Goal: Information Seeking & Learning: Learn about a topic

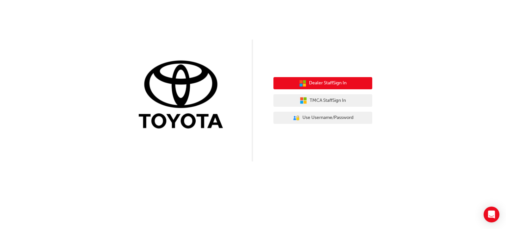
click at [327, 83] on span "Dealer Staff Sign In" at bounding box center [328, 83] width 38 height 8
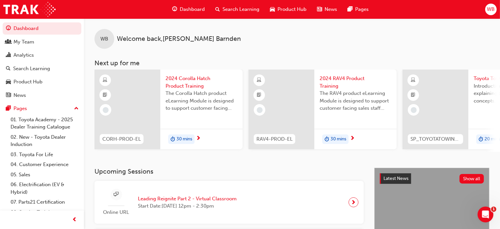
click at [286, 98] on div at bounding box center [282, 109] width 66 height 80
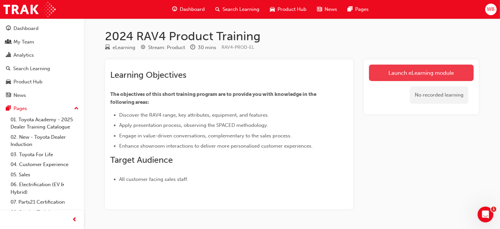
click at [418, 71] on link "Launch eLearning module" at bounding box center [421, 73] width 105 height 16
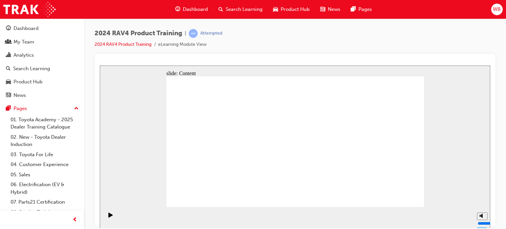
drag, startPoint x: 416, startPoint y: 196, endPoint x: 404, endPoint y: 198, distance: 12.0
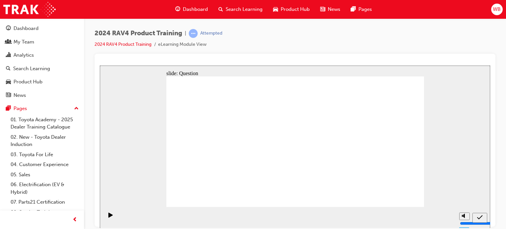
radio input "true"
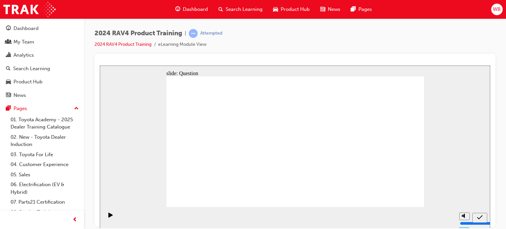
radio input "true"
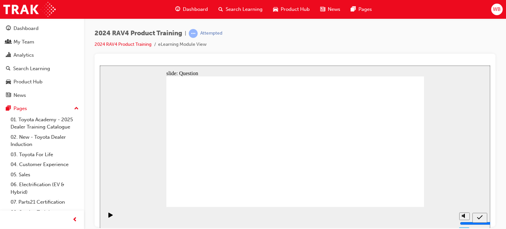
radio input "true"
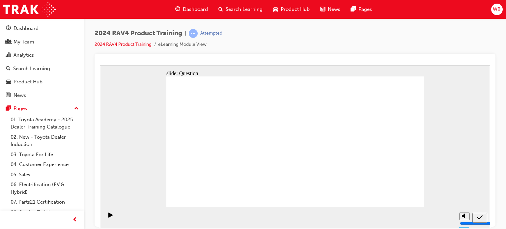
drag, startPoint x: 312, startPoint y: 133, endPoint x: 215, endPoint y: 177, distance: 106.6
drag, startPoint x: 368, startPoint y: 138, endPoint x: 263, endPoint y: 181, distance: 112.7
drag, startPoint x: 263, startPoint y: 125, endPoint x: 358, endPoint y: 169, distance: 104.3
drag, startPoint x: 212, startPoint y: 132, endPoint x: 313, endPoint y: 176, distance: 110.5
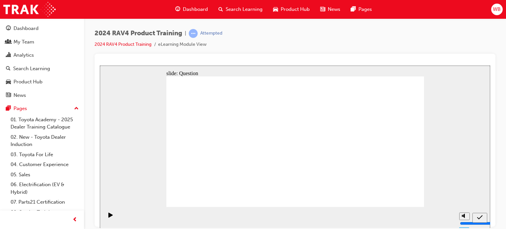
radio input "true"
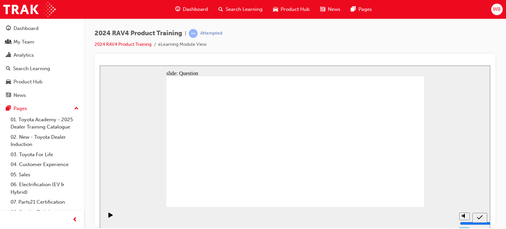
radio input "true"
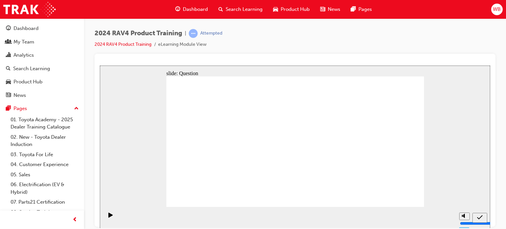
radio input "true"
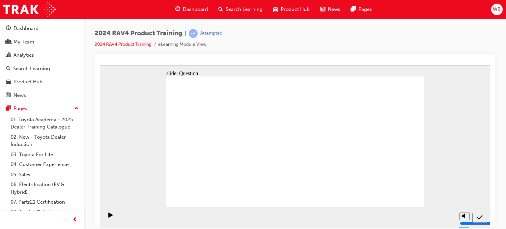
radio input "true"
drag, startPoint x: 311, startPoint y: 131, endPoint x: 215, endPoint y: 175, distance: 106.0
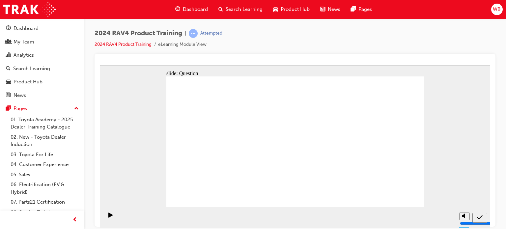
drag, startPoint x: 264, startPoint y: 132, endPoint x: 358, endPoint y: 176, distance: 103.6
drag, startPoint x: 363, startPoint y: 134, endPoint x: 260, endPoint y: 178, distance: 112.3
drag, startPoint x: 211, startPoint y: 130, endPoint x: 312, endPoint y: 171, distance: 109.3
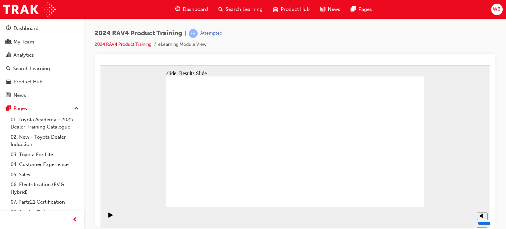
radio input "true"
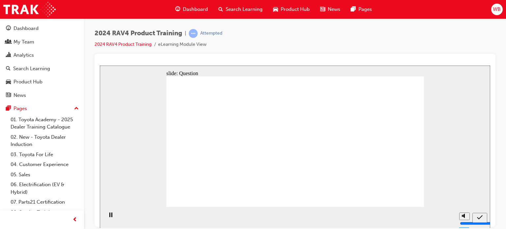
radio input "true"
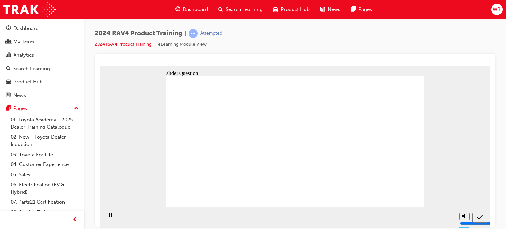
radio input "true"
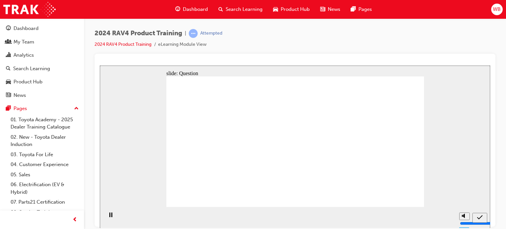
drag, startPoint x: 314, startPoint y: 134, endPoint x: 217, endPoint y: 178, distance: 107.0
drag, startPoint x: 377, startPoint y: 125, endPoint x: 274, endPoint y: 170, distance: 111.7
drag, startPoint x: 268, startPoint y: 136, endPoint x: 362, endPoint y: 179, distance: 103.9
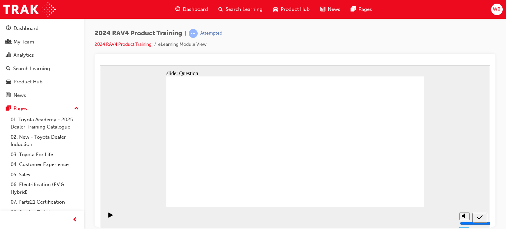
drag, startPoint x: 218, startPoint y: 133, endPoint x: 319, endPoint y: 178, distance: 110.3
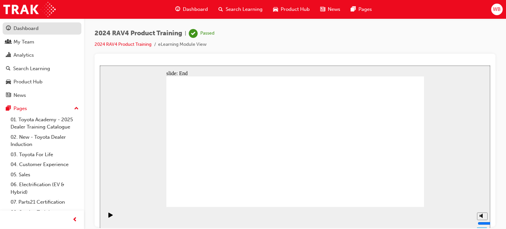
click at [27, 29] on div "Dashboard" at bounding box center [26, 29] width 25 height 8
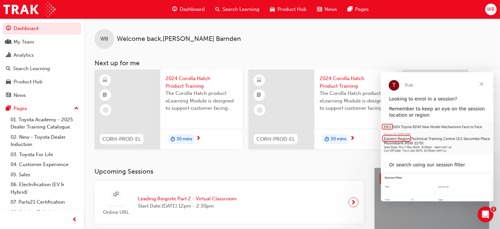
click at [481, 83] on span "Close" at bounding box center [482, 84] width 24 height 24
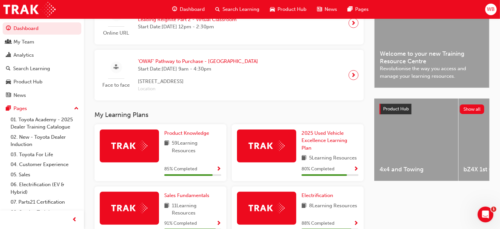
scroll to position [231, 0]
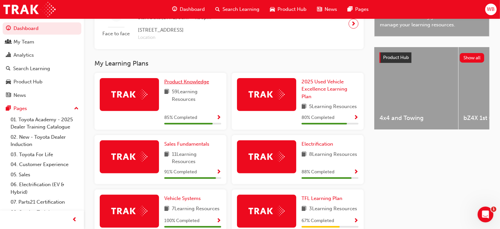
click at [189, 83] on span "Product Knowledge" at bounding box center [186, 82] width 45 height 6
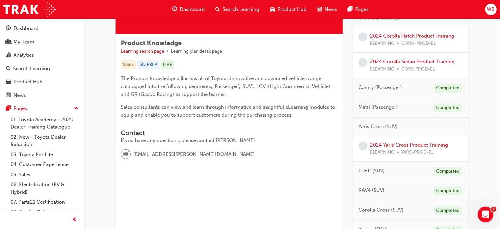
scroll to position [132, 0]
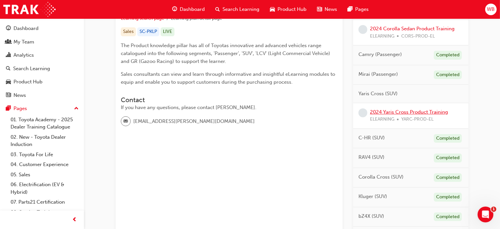
click at [392, 110] on link "2024 Yaris Cross Product Training" at bounding box center [409, 112] width 78 height 6
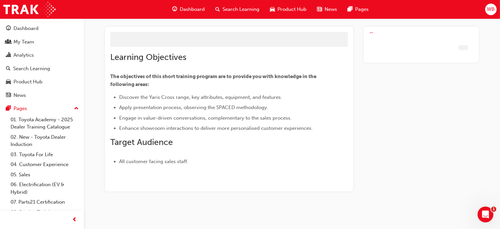
scroll to position [18, 0]
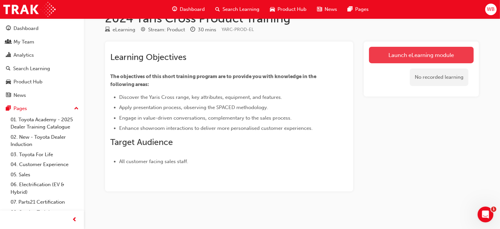
click at [408, 53] on link "Launch eLearning module" at bounding box center [421, 55] width 105 height 16
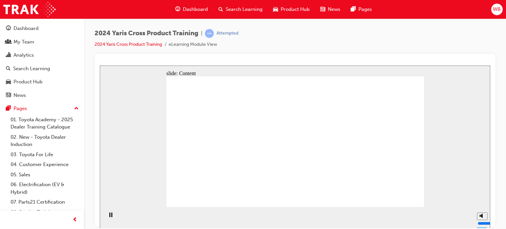
radio input "true"
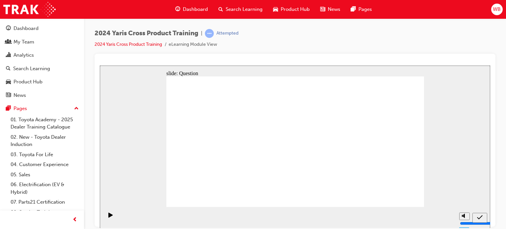
radio input "true"
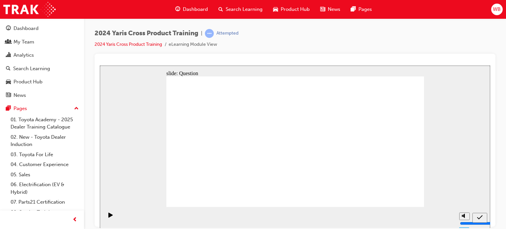
checkbox input "true"
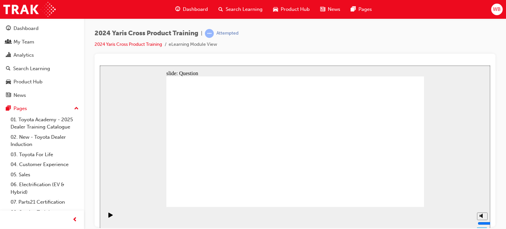
radio input "true"
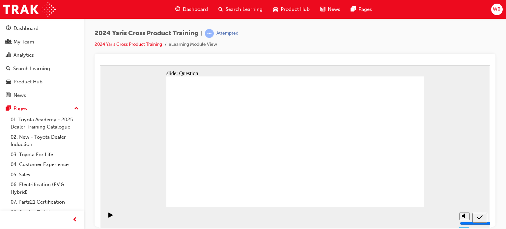
drag, startPoint x: 323, startPoint y: 132, endPoint x: 226, endPoint y: 176, distance: 106.6
drag, startPoint x: 373, startPoint y: 132, endPoint x: 268, endPoint y: 175, distance: 113.1
drag, startPoint x: 212, startPoint y: 133, endPoint x: 313, endPoint y: 177, distance: 109.3
drag, startPoint x: 261, startPoint y: 129, endPoint x: 355, endPoint y: 173, distance: 104.2
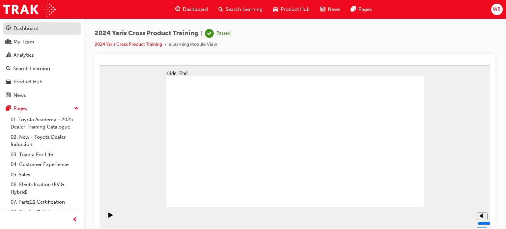
click at [33, 29] on div "Dashboard" at bounding box center [26, 29] width 25 height 8
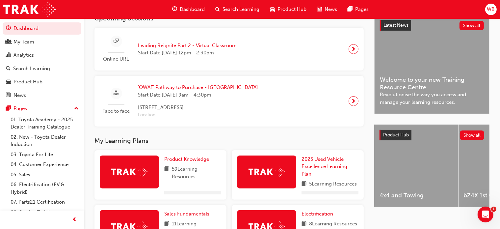
scroll to position [165, 0]
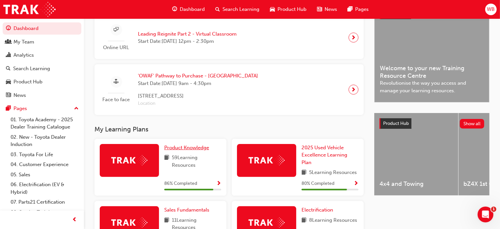
click at [191, 149] on span "Product Knowledge" at bounding box center [186, 148] width 45 height 6
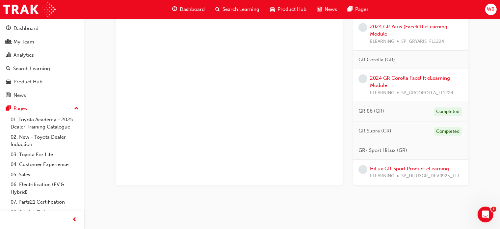
scroll to position [582, 0]
click at [392, 165] on link "HiLux GR-Sport Product eLearning" at bounding box center [409, 168] width 79 height 6
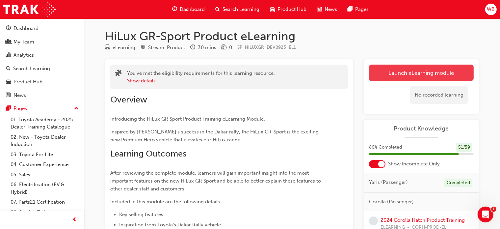
click at [424, 69] on link "Launch eLearning module" at bounding box center [421, 73] width 105 height 16
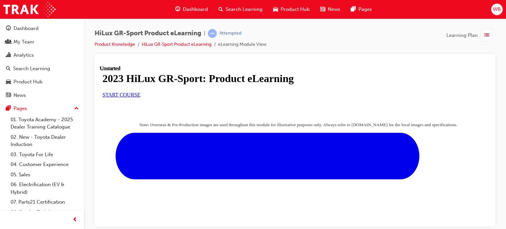
click at [140, 97] on span "START COURSE" at bounding box center [121, 95] width 38 height 6
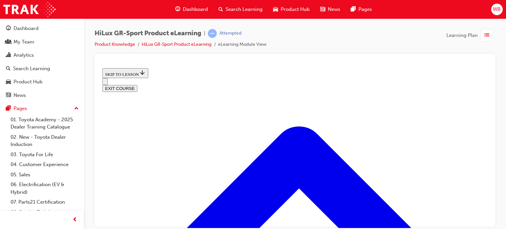
scroll to position [294, 0]
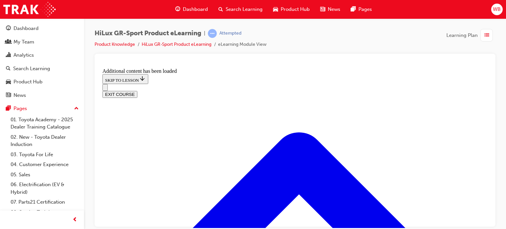
scroll to position [689, 0]
drag, startPoint x: 214, startPoint y: 103, endPoint x: 328, endPoint y: 138, distance: 119.5
drag, startPoint x: 223, startPoint y: 107, endPoint x: 338, endPoint y: 107, distance: 114.3
drag, startPoint x: 250, startPoint y: 172, endPoint x: 365, endPoint y: 170, distance: 114.9
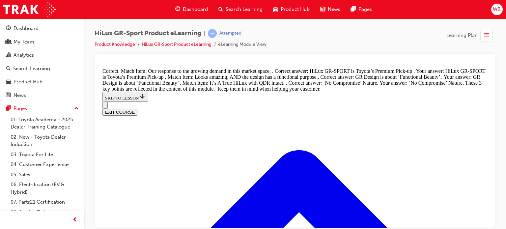
scroll to position [851, 0]
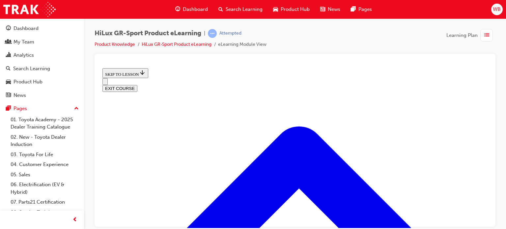
scroll to position [284, 0]
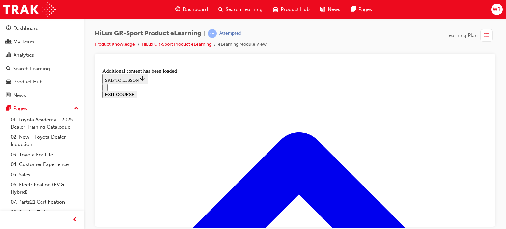
scroll to position [504, 0]
radio input "true"
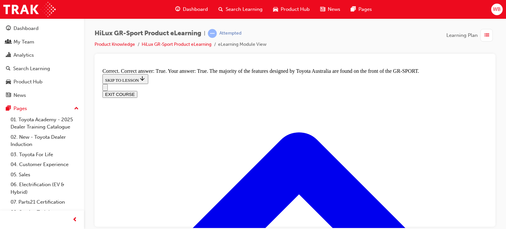
scroll to position [274, 0]
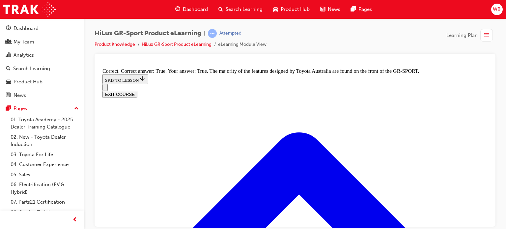
radio input "true"
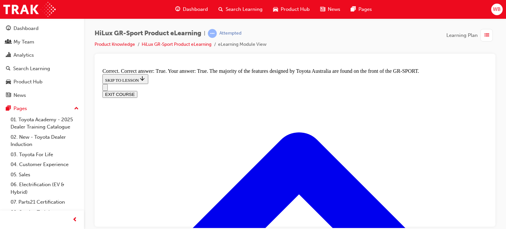
scroll to position [866, 0]
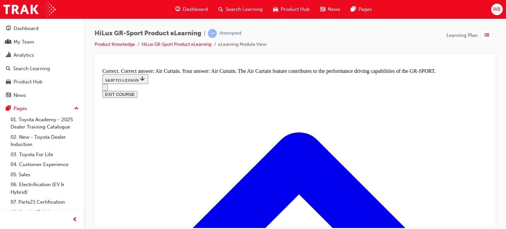
radio input "true"
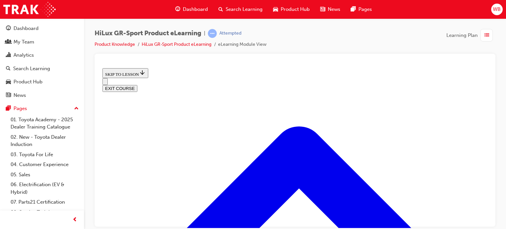
scroll to position [86, 0]
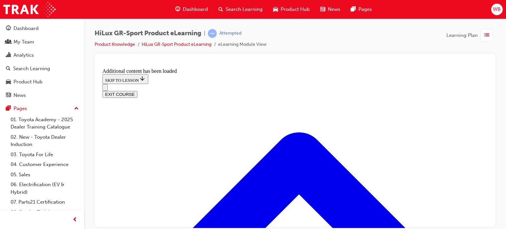
scroll to position [88, 0]
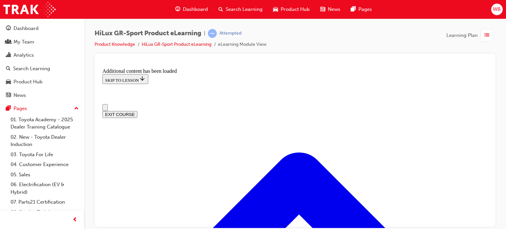
scroll to position [33, 0]
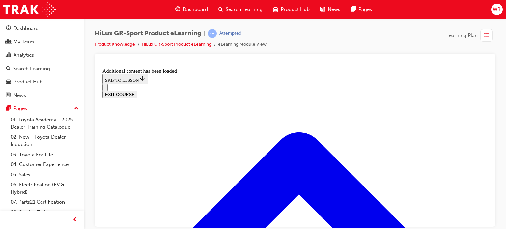
radio input "true"
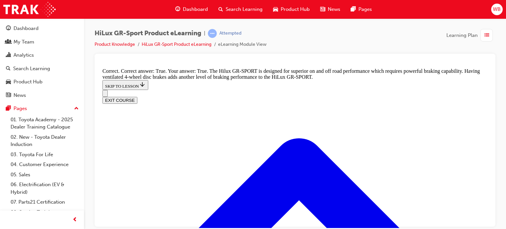
scroll to position [503, 0]
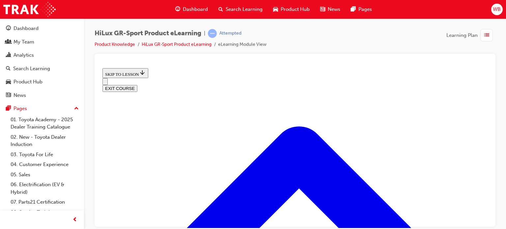
scroll to position [644, 0]
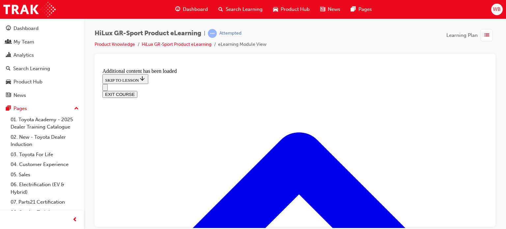
scroll to position [810, 0]
checkbox input "true"
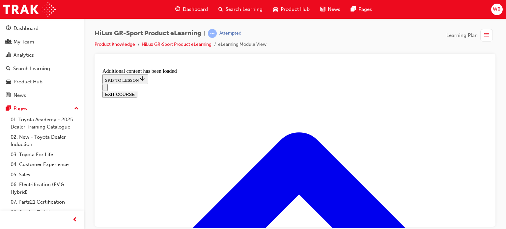
checkbox input "false"
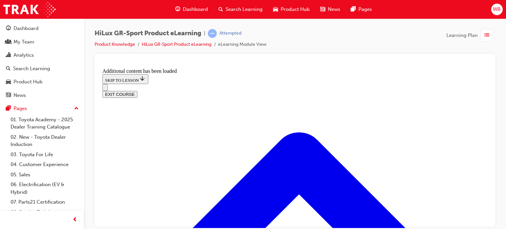
checkbox input "true"
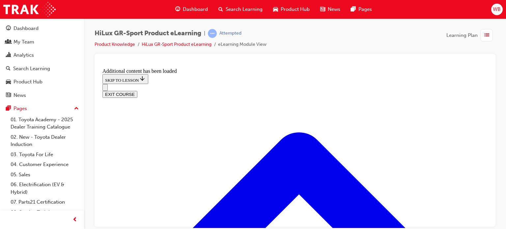
checkbox input "true"
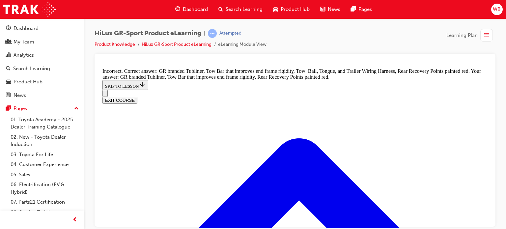
scroll to position [993, 0]
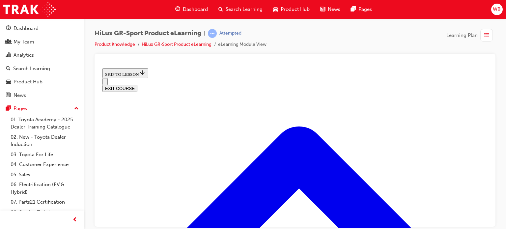
scroll to position [251, 0]
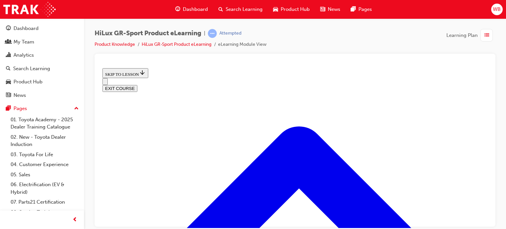
scroll to position [382, 0]
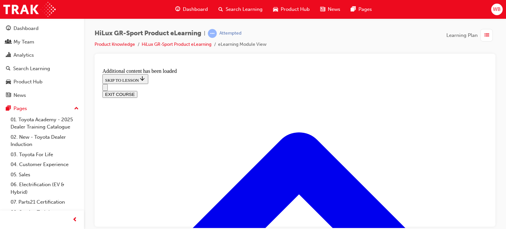
scroll to position [474, 0]
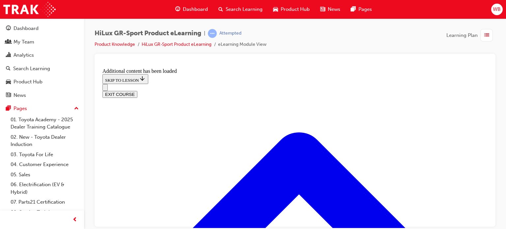
checkbox input "true"
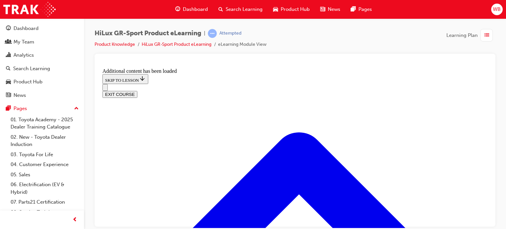
scroll to position [843, 0]
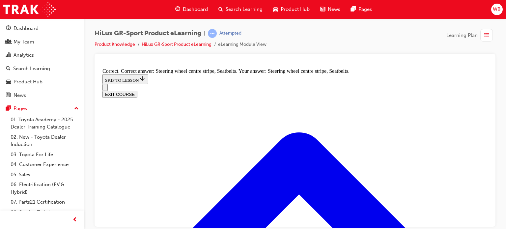
radio input "true"
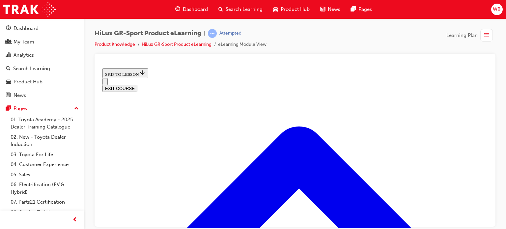
scroll to position [316, 0]
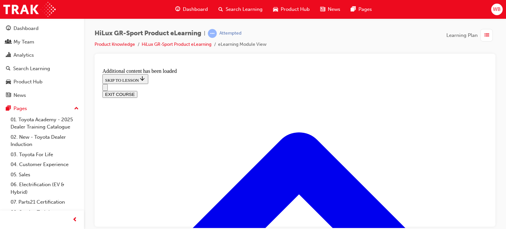
scroll to position [454, 0]
radio input "true"
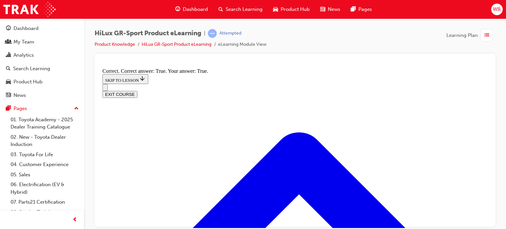
scroll to position [575, 0]
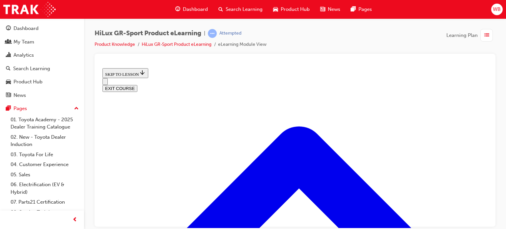
scroll to position [852, 0]
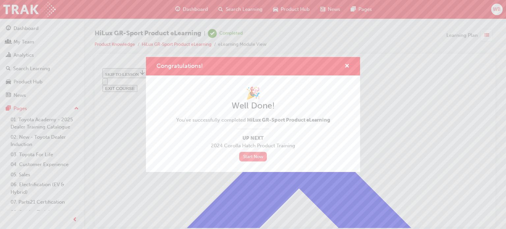
click at [258, 157] on link "Start Now" at bounding box center [253, 157] width 28 height 10
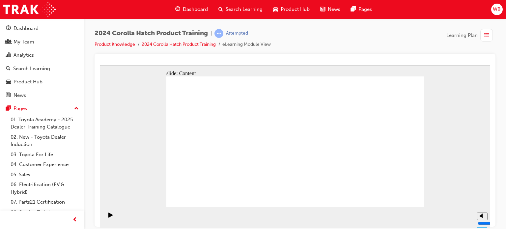
drag, startPoint x: 217, startPoint y: 131, endPoint x: 232, endPoint y: 129, distance: 14.9
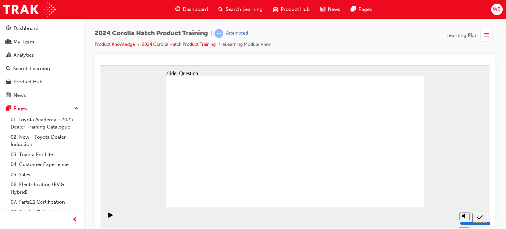
radio input "true"
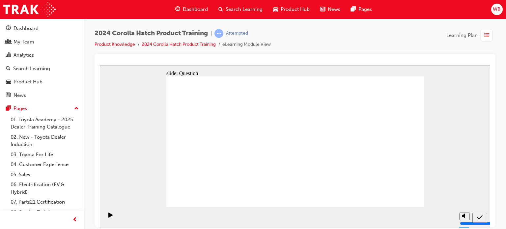
radio input "true"
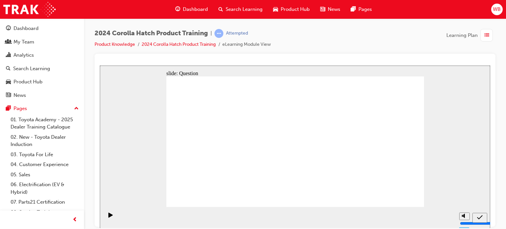
radio input "true"
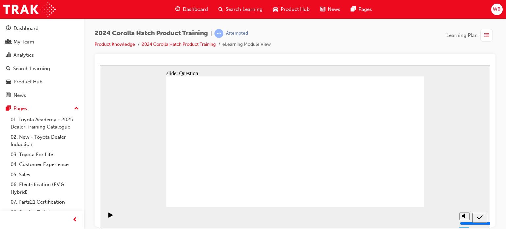
drag, startPoint x: 249, startPoint y: 134, endPoint x: 205, endPoint y: 174, distance: 59.0
drag, startPoint x: 214, startPoint y: 140, endPoint x: 257, endPoint y: 179, distance: 58.5
drag, startPoint x: 336, startPoint y: 136, endPoint x: 291, endPoint y: 176, distance: 59.5
drag, startPoint x: 294, startPoint y: 138, endPoint x: 337, endPoint y: 178, distance: 58.7
drag, startPoint x: 385, startPoint y: 137, endPoint x: 385, endPoint y: 177, distance: 40.2
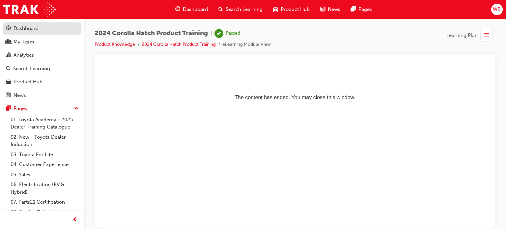
click at [34, 26] on div "Dashboard" at bounding box center [26, 29] width 25 height 8
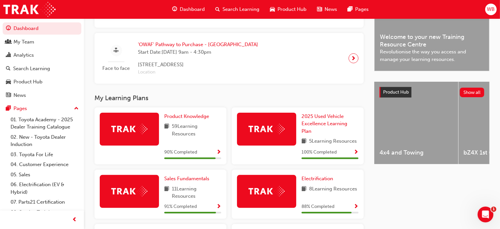
scroll to position [198, 0]
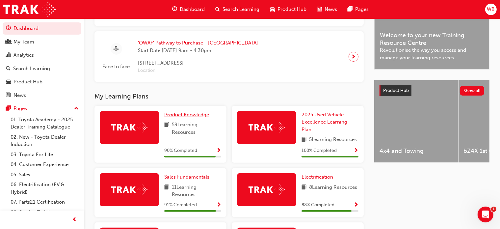
click at [181, 117] on span "Product Knowledge" at bounding box center [186, 115] width 45 height 6
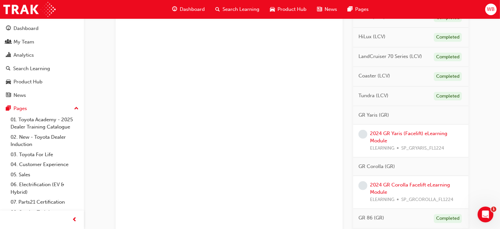
scroll to position [461, 0]
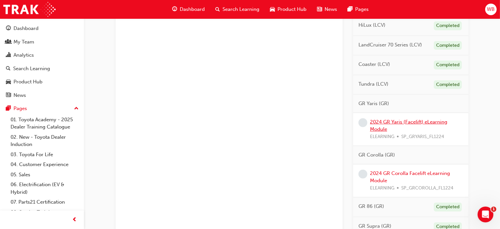
click at [407, 119] on link "2024 GR Yaris (Facelift) eLearning Module" at bounding box center [408, 126] width 77 height 14
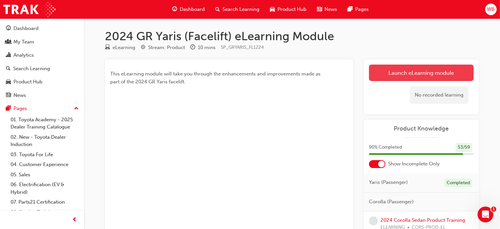
click at [426, 70] on link "Launch eLearning module" at bounding box center [421, 73] width 105 height 16
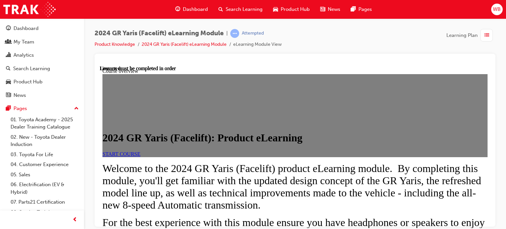
click at [355, 156] on div "2024 GR Yaris (Facelift): Product eLearning START COURSE" at bounding box center [294, 143] width 385 height 25
click at [140, 156] on span "START COURSE" at bounding box center [121, 154] width 38 height 6
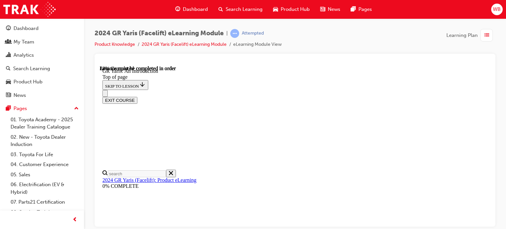
scroll to position [1095, 0]
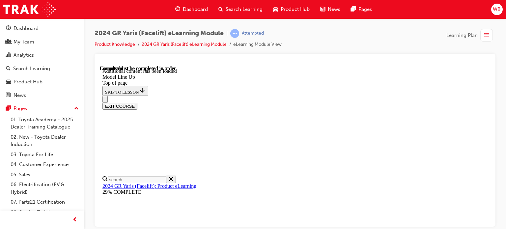
scroll to position [1139, 0]
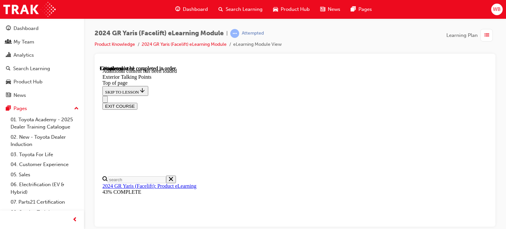
scroll to position [325, 0]
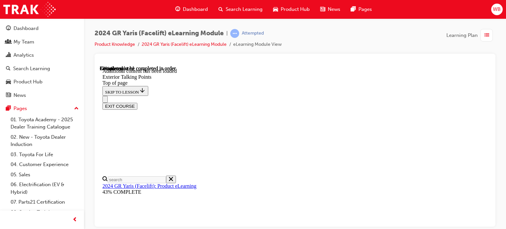
scroll to position [469, 0]
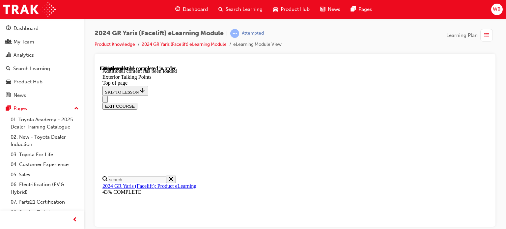
click at [411, 96] on div "EXIT COURSE" at bounding box center [291, 103] width 379 height 14
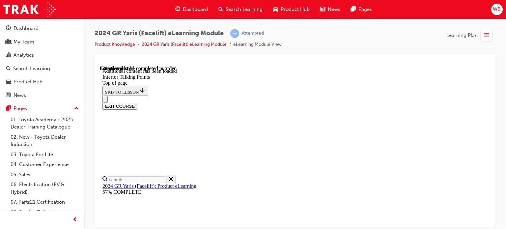
scroll to position [122, 0]
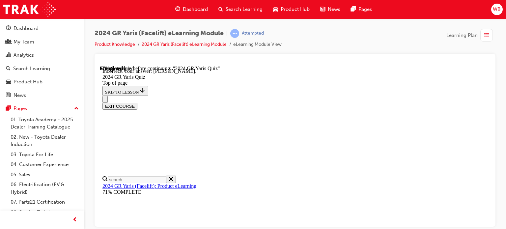
scroll to position [221, 0]
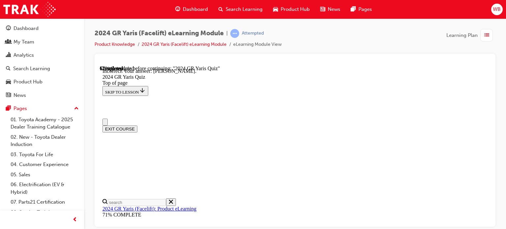
scroll to position [0, 0]
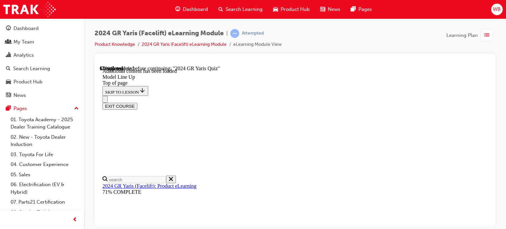
scroll to position [1139, 0]
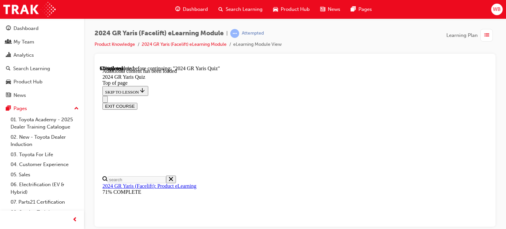
scroll to position [220, 0]
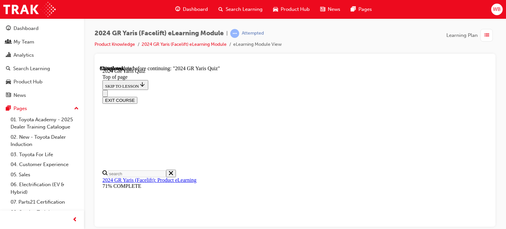
scroll to position [263, 0]
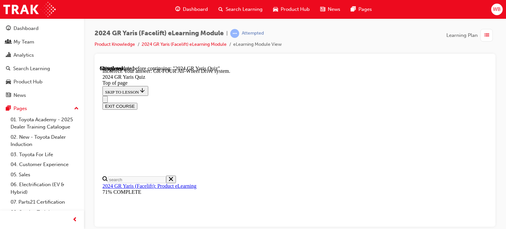
scroll to position [333, 0]
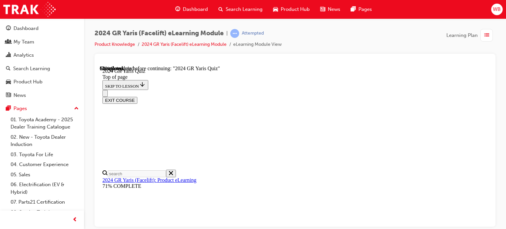
scroll to position [231, 0]
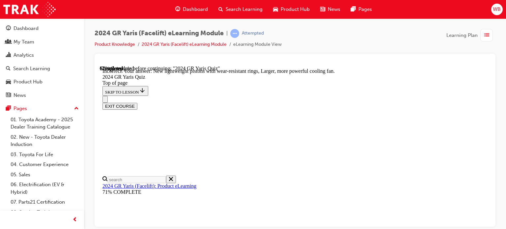
scroll to position [329, 0]
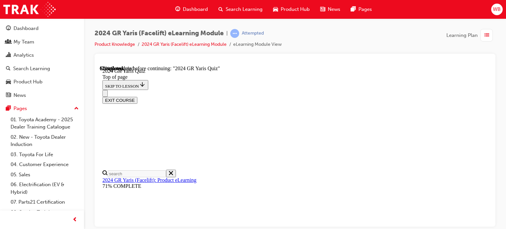
scroll to position [231, 0]
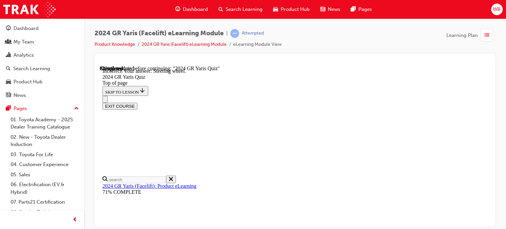
scroll to position [332, 0]
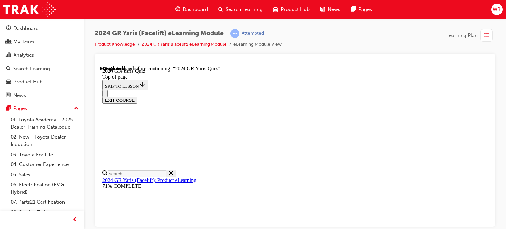
scroll to position [225, 0]
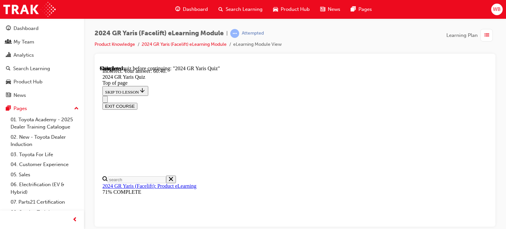
scroll to position [311, 0]
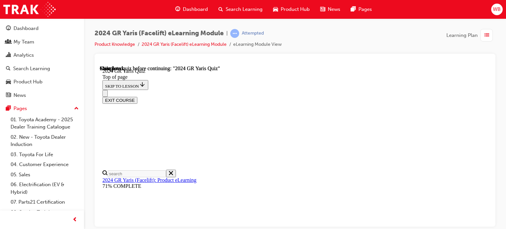
scroll to position [200, 0]
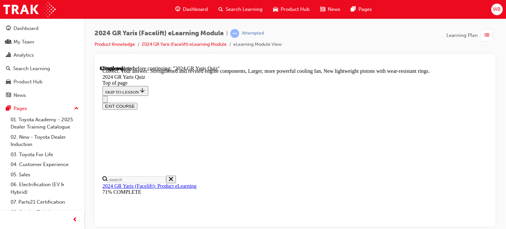
scroll to position [329, 0]
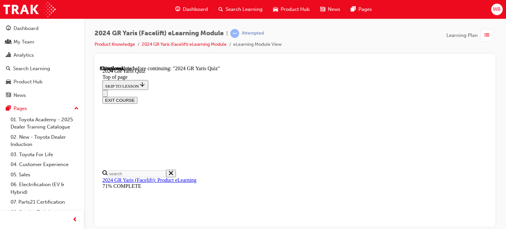
scroll to position [231, 0]
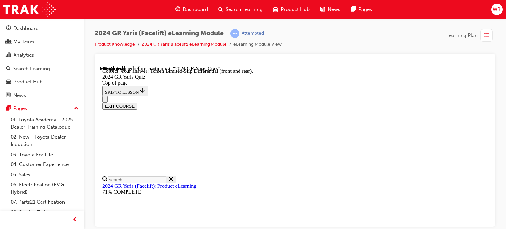
scroll to position [333, 0]
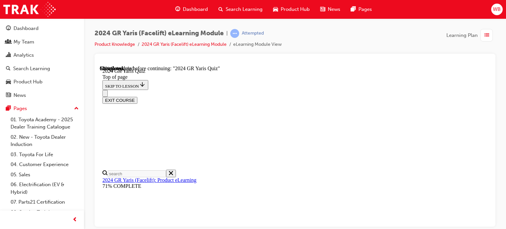
scroll to position [66, 0]
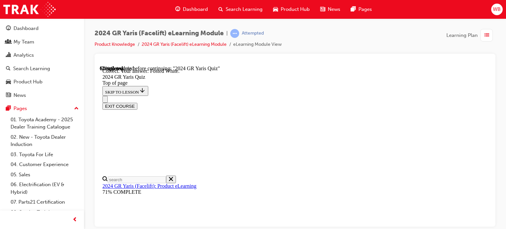
scroll to position [221, 0]
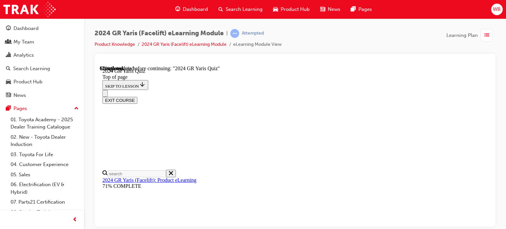
scroll to position [231, 0]
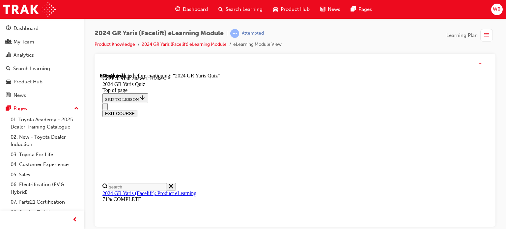
scroll to position [332, 0]
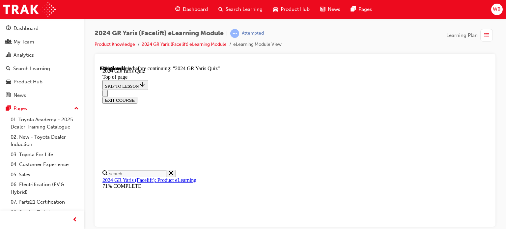
scroll to position [231, 0]
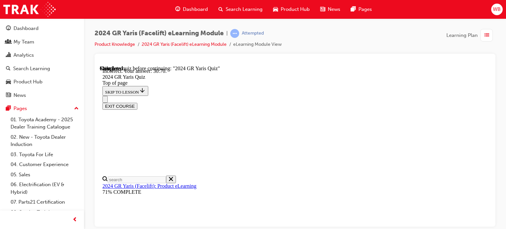
scroll to position [311, 0]
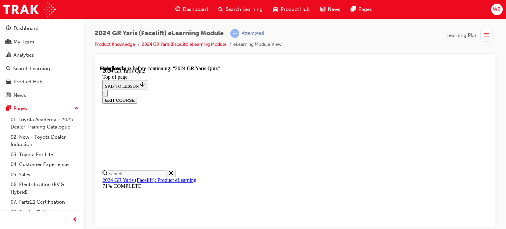
scroll to position [200, 0]
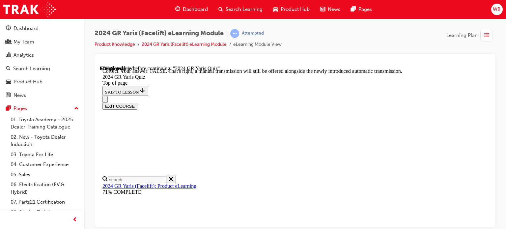
scroll to position [287, 0]
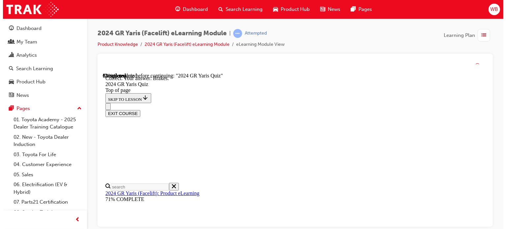
scroll to position [332, 0]
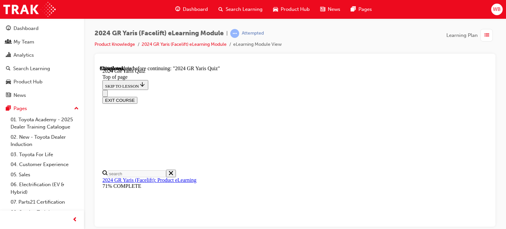
scroll to position [198, 0]
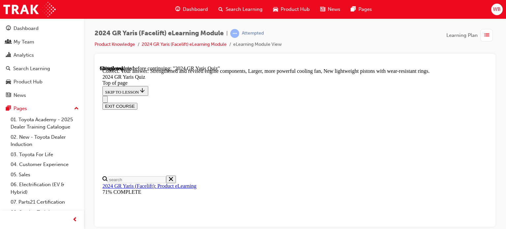
scroll to position [329, 0]
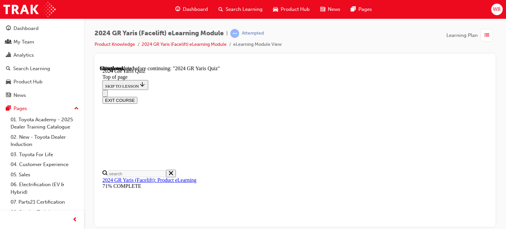
scroll to position [99, 0]
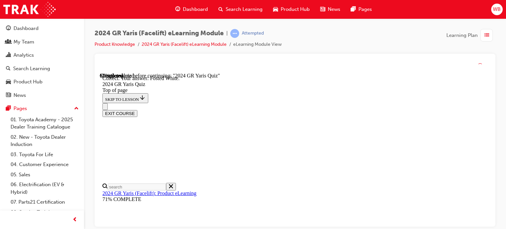
scroll to position [221, 0]
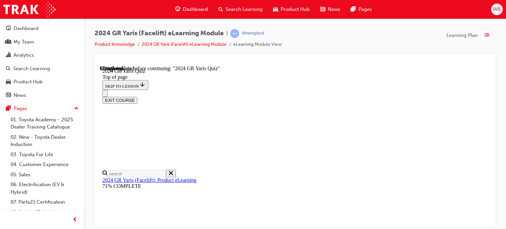
scroll to position [231, 0]
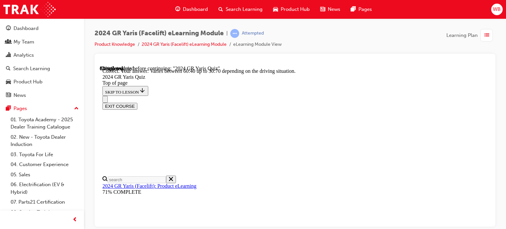
scroll to position [311, 0]
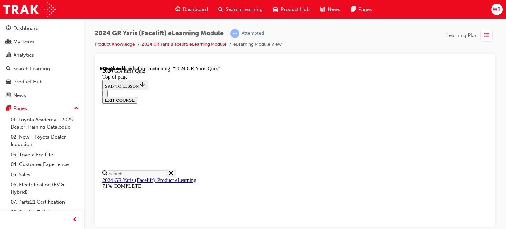
scroll to position [263, 0]
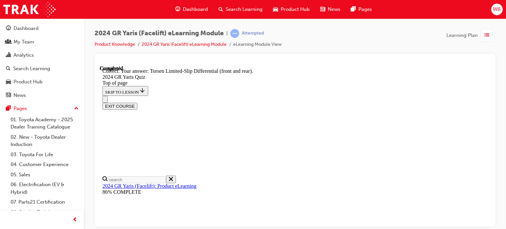
scroll to position [326, 0]
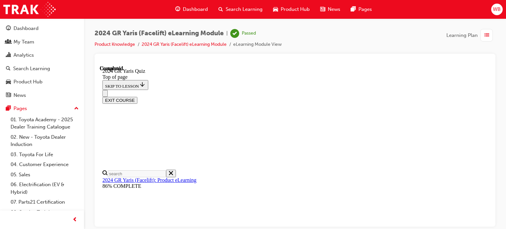
scroll to position [200, 0]
click at [137, 96] on button "EXIT COURSE" at bounding box center [119, 99] width 35 height 7
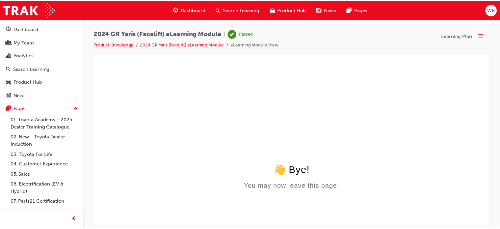
scroll to position [0, 0]
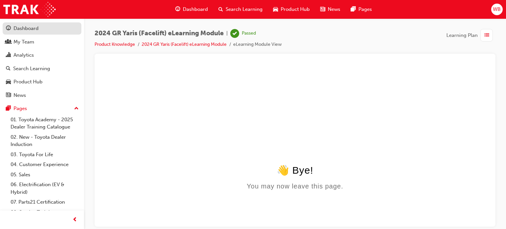
click at [32, 27] on div "Dashboard" at bounding box center [26, 29] width 25 height 8
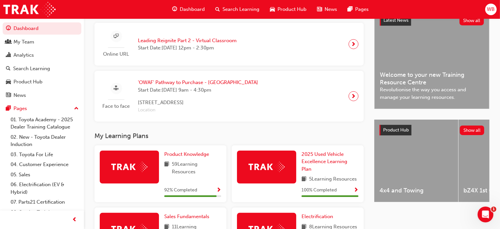
scroll to position [231, 0]
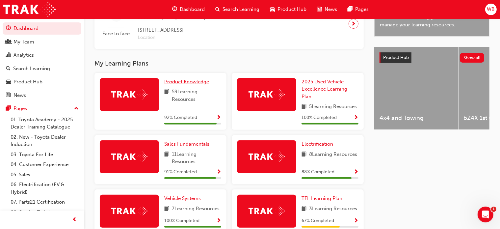
click at [186, 83] on span "Product Knowledge" at bounding box center [186, 82] width 45 height 6
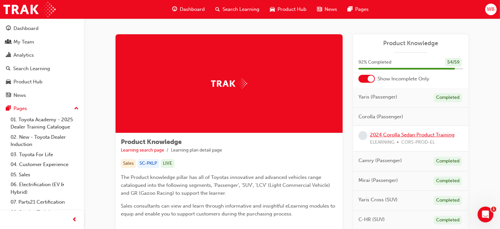
click at [387, 133] on link "2024 Corolla Sedan Product Training" at bounding box center [412, 135] width 85 height 6
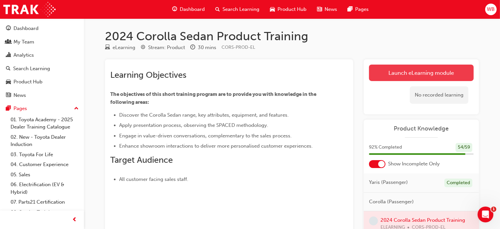
click at [405, 73] on link "Launch eLearning module" at bounding box center [421, 73] width 105 height 16
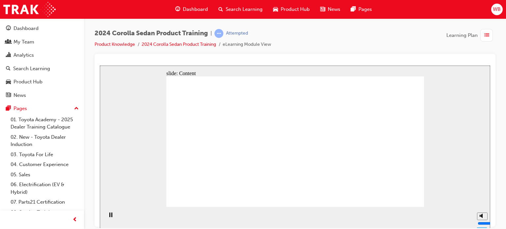
click at [366, 42] on div "2024 Corolla Sedan Product Training | Attempted Product Knowledge 2024 Corolla …" at bounding box center [295, 41] width 401 height 25
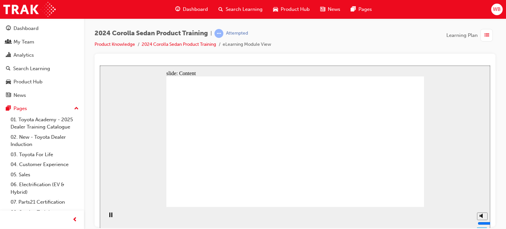
drag, startPoint x: 307, startPoint y: 137, endPoint x: 340, endPoint y: 137, distance: 32.3
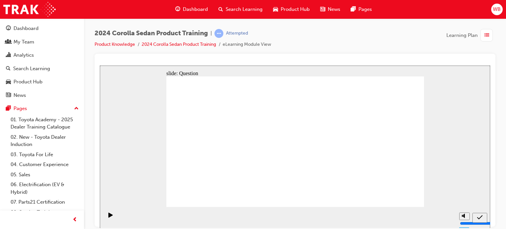
radio input "true"
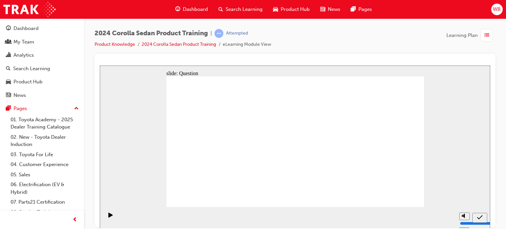
radio input "true"
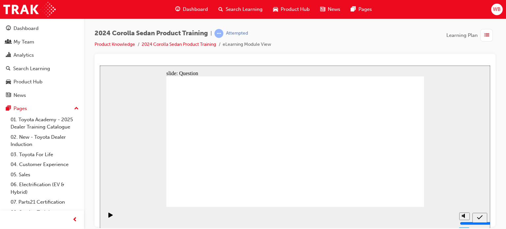
radio input "true"
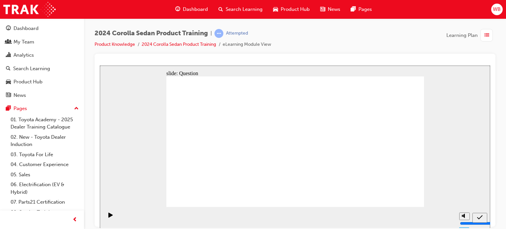
drag, startPoint x: 321, startPoint y: 138, endPoint x: 234, endPoint y: 178, distance: 95.9
drag, startPoint x: 364, startPoint y: 136, endPoint x: 275, endPoint y: 177, distance: 97.1
drag, startPoint x: 274, startPoint y: 136, endPoint x: 316, endPoint y: 175, distance: 57.6
drag, startPoint x: 233, startPoint y: 131, endPoint x: 364, endPoint y: 170, distance: 136.6
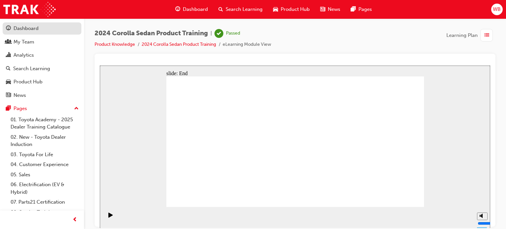
click at [32, 29] on div "Dashboard" at bounding box center [26, 29] width 25 height 8
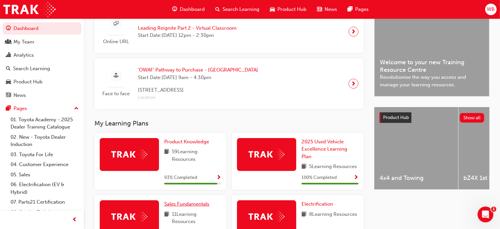
scroll to position [198, 0]
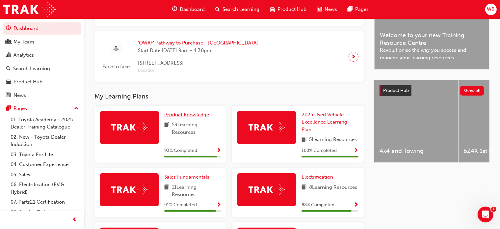
click at [186, 116] on span "Product Knowledge" at bounding box center [186, 115] width 45 height 6
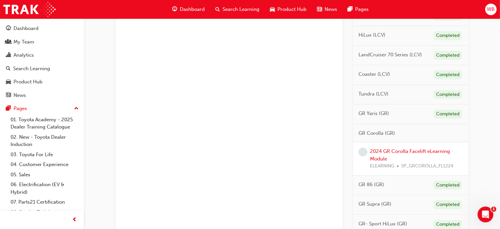
scroll to position [428, 0]
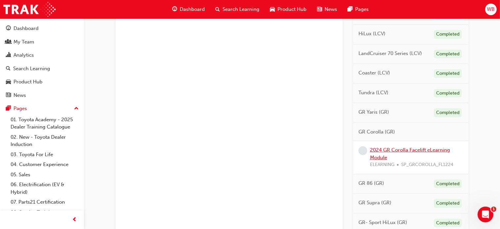
click at [403, 147] on link "2024 GR Corolla Facelift eLearning Module" at bounding box center [410, 154] width 80 height 14
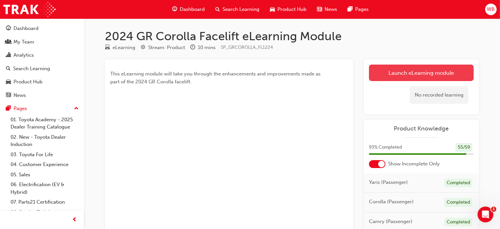
click at [429, 72] on link "Launch eLearning module" at bounding box center [421, 73] width 105 height 16
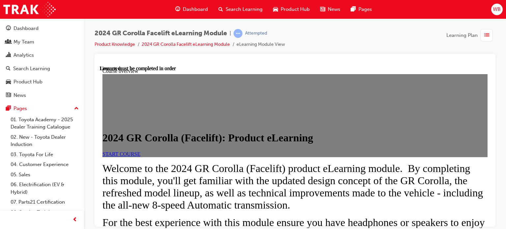
click at [140, 156] on span "START COURSE" at bounding box center [121, 154] width 38 height 6
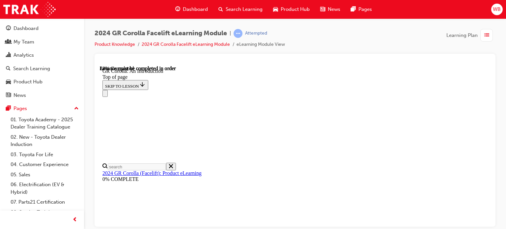
scroll to position [1038, 0]
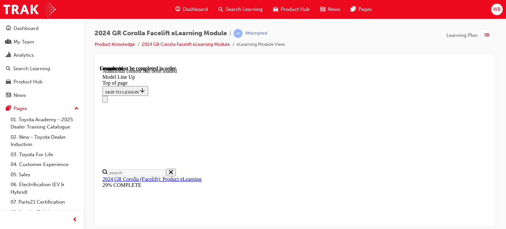
scroll to position [867, 0]
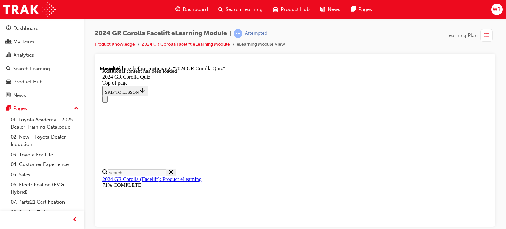
scroll to position [237, 0]
drag, startPoint x: 265, startPoint y: 194, endPoint x: 285, endPoint y: 190, distance: 20.9
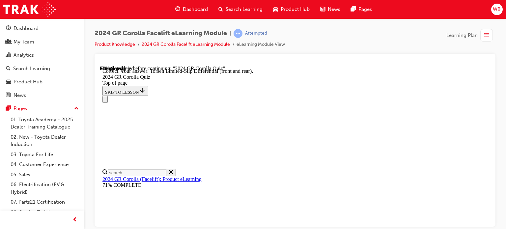
scroll to position [333, 0]
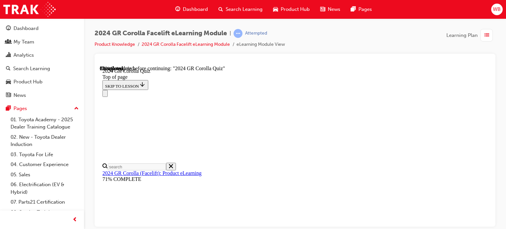
scroll to position [231, 0]
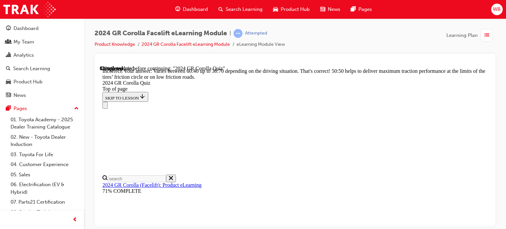
scroll to position [375, 0]
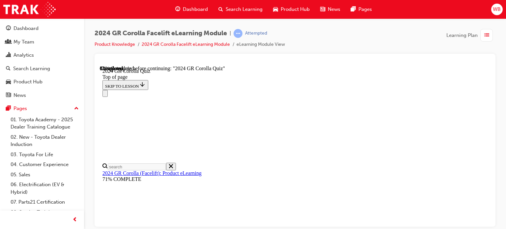
scroll to position [99, 0]
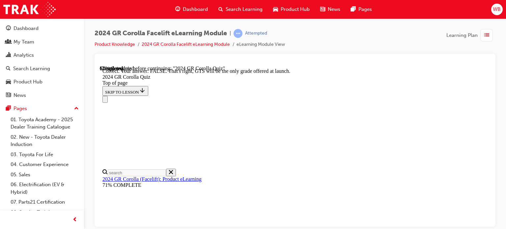
scroll to position [185, 0]
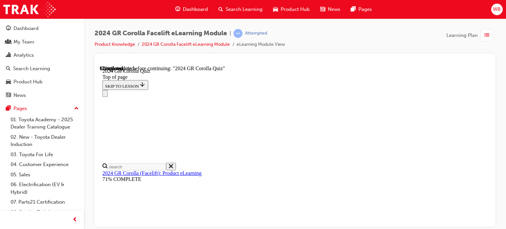
scroll to position [165, 0]
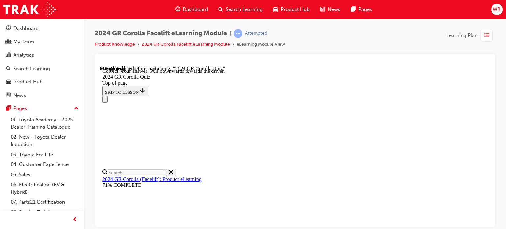
scroll to position [209, 0]
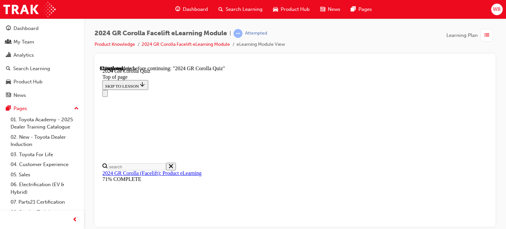
scroll to position [231, 0]
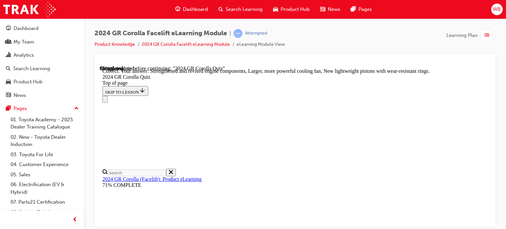
scroll to position [343, 0]
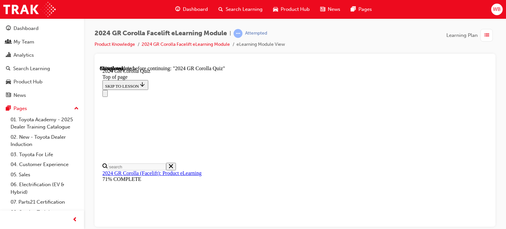
scroll to position [231, 0]
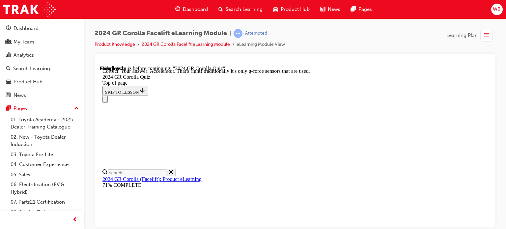
scroll to position [341, 0]
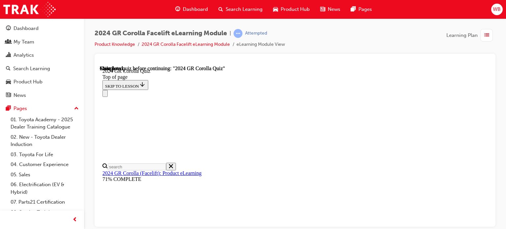
scroll to position [200, 0]
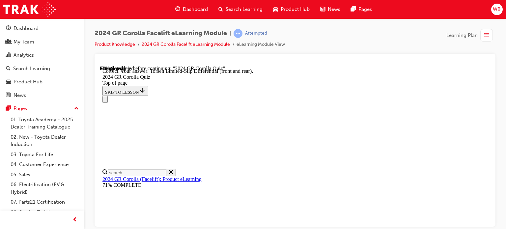
scroll to position [333, 0]
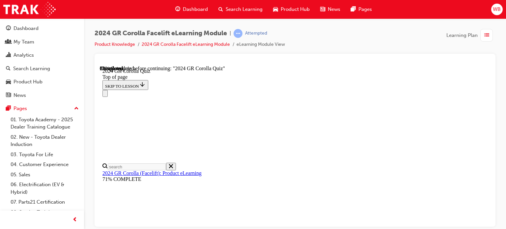
scroll to position [198, 0]
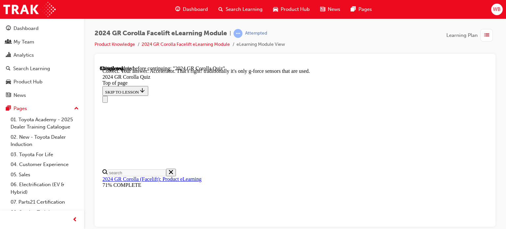
scroll to position [341, 0]
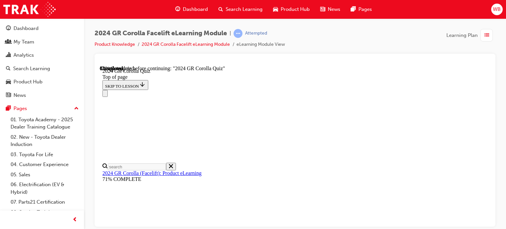
scroll to position [231, 0]
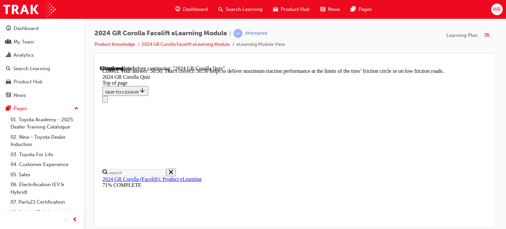
scroll to position [375, 0]
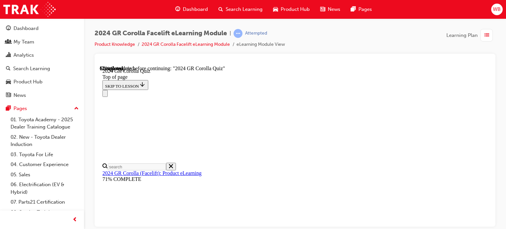
scroll to position [132, 0]
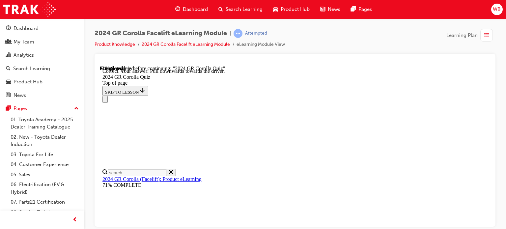
scroll to position [209, 0]
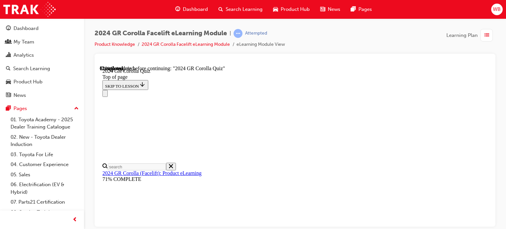
scroll to position [66, 0]
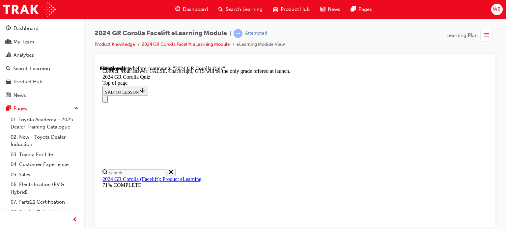
scroll to position [185, 0]
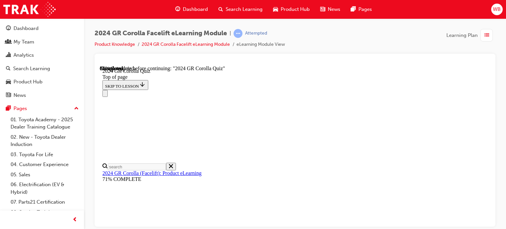
scroll to position [99, 0]
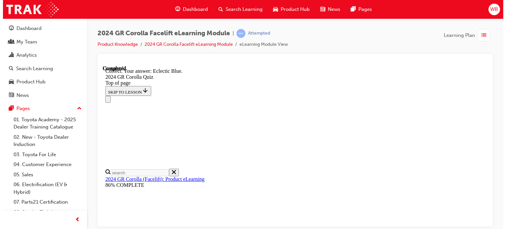
scroll to position [194, 0]
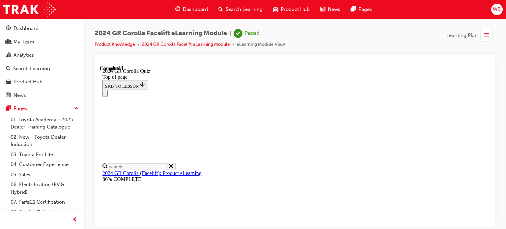
scroll to position [200, 0]
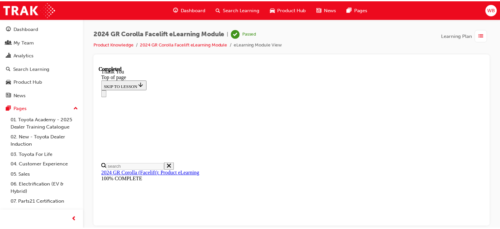
scroll to position [0, 0]
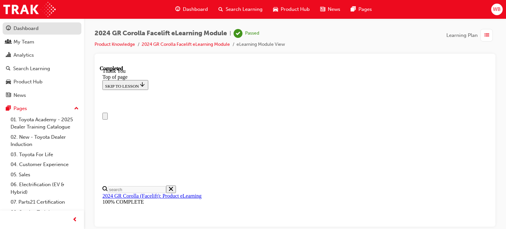
click at [29, 27] on div "Dashboard" at bounding box center [26, 29] width 25 height 8
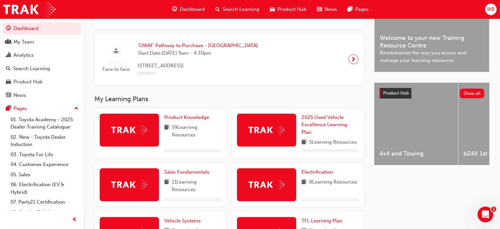
scroll to position [198, 0]
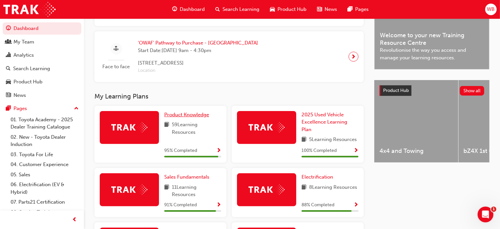
click at [186, 117] on span "Product Knowledge" at bounding box center [186, 115] width 45 height 6
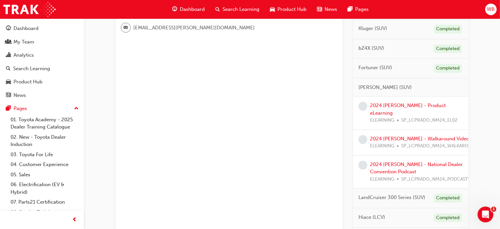
scroll to position [214, 0]
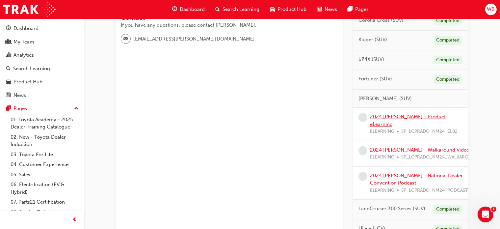
click at [391, 114] on link "2024 [PERSON_NAME] - Product eLearning" at bounding box center [408, 121] width 76 height 14
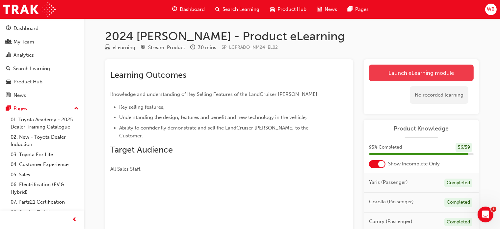
click at [422, 72] on link "Launch eLearning module" at bounding box center [421, 73] width 105 height 16
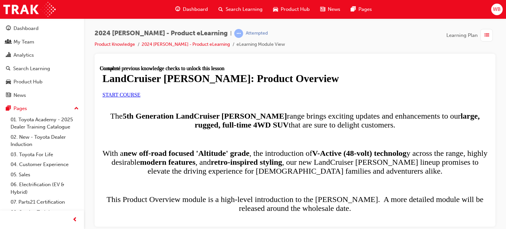
click at [140, 97] on span "START COURSE" at bounding box center [121, 95] width 38 height 6
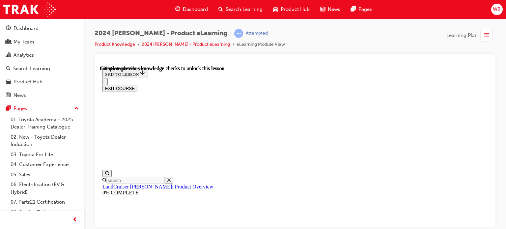
scroll to position [435, 0]
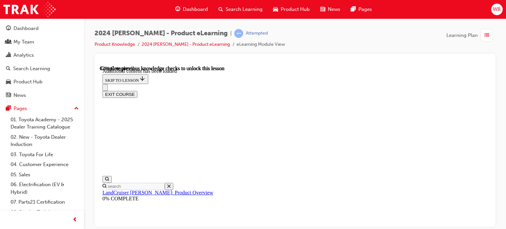
scroll to position [828, 0]
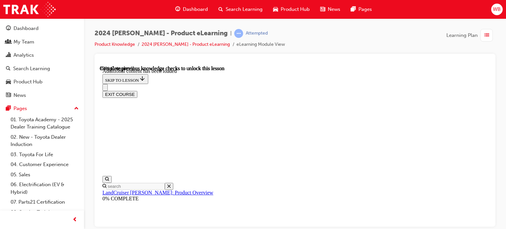
radio input "true"
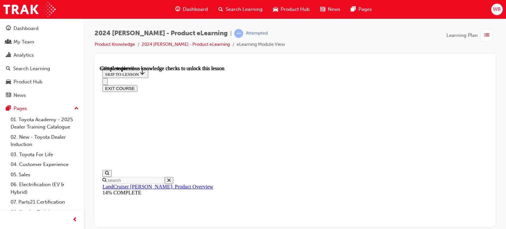
scroll to position [1010, 0]
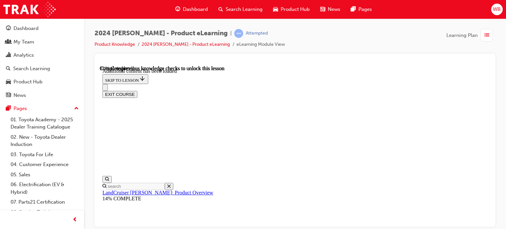
scroll to position [1201, 0]
radio input "true"
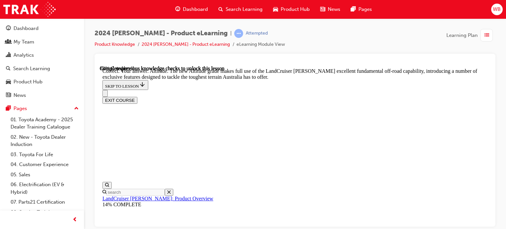
scroll to position [1498, 0]
checkbox input "true"
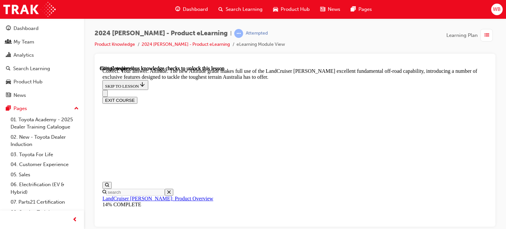
checkbox input "true"
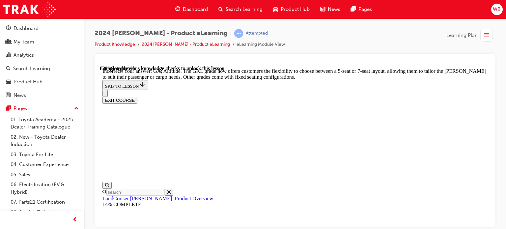
checkbox input "false"
checkbox input "true"
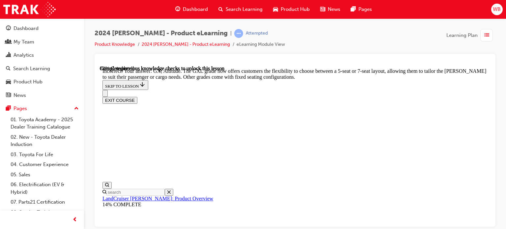
scroll to position [1513, 0]
checkbox input "false"
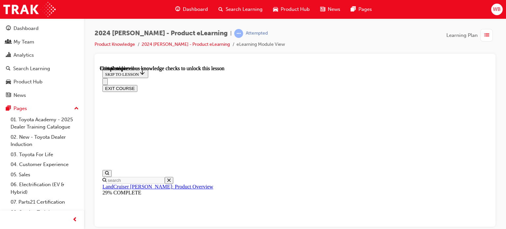
scroll to position [1477, 0]
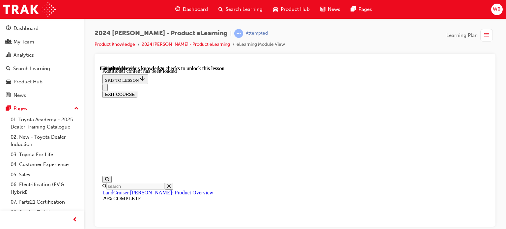
scroll to position [1635, 0]
radio input "true"
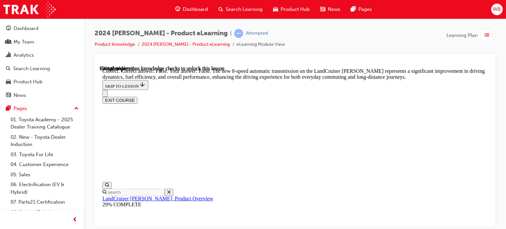
scroll to position [1866, 0]
radio input "true"
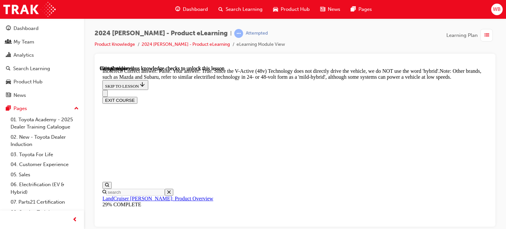
radio input "true"
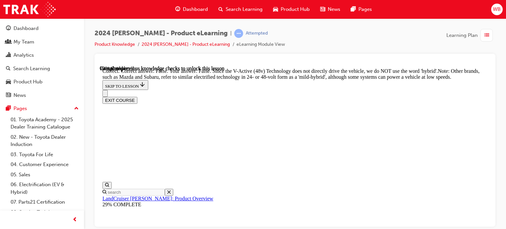
radio input "true"
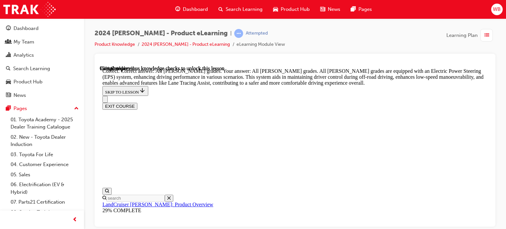
scroll to position [2445, 0]
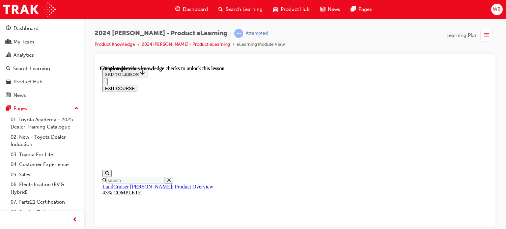
scroll to position [2147, 0]
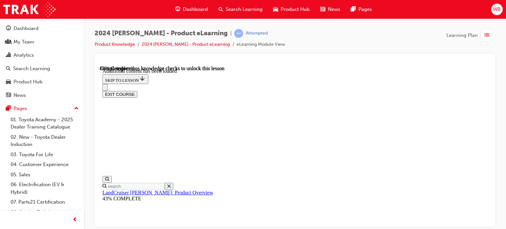
scroll to position [2338, 0]
checkbox input "true"
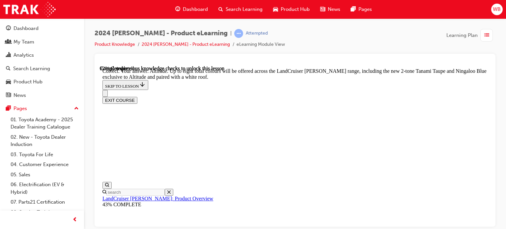
scroll to position [2635, 0]
checkbox input "true"
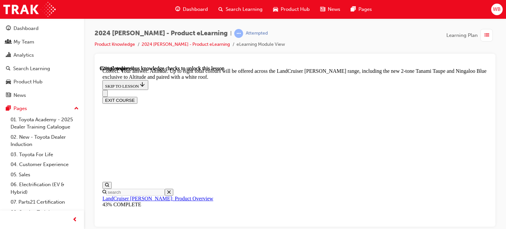
checkbox input "true"
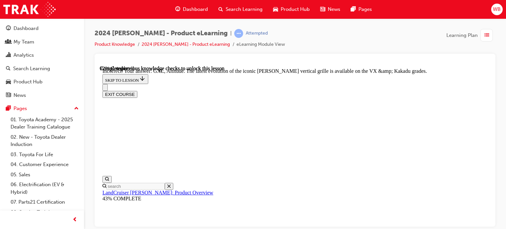
scroll to position [2882, 0]
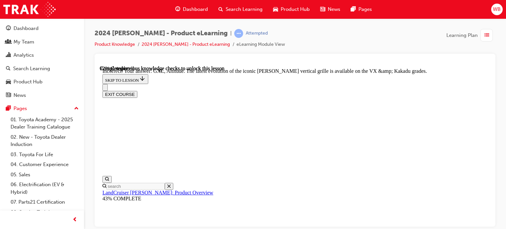
checkbox input "true"
drag, startPoint x: 242, startPoint y: 151, endPoint x: 250, endPoint y: 151, distance: 8.2
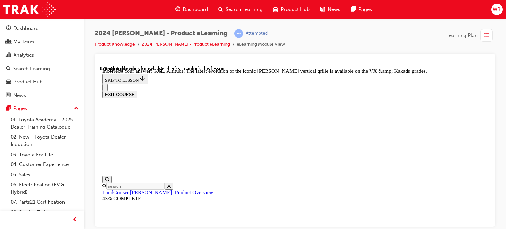
checkbox input "true"
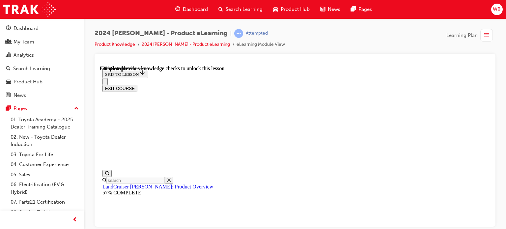
scroll to position [1591, 0]
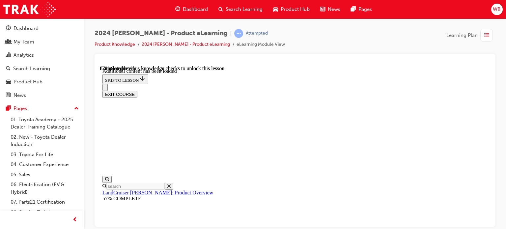
scroll to position [1749, 0]
drag, startPoint x: 244, startPoint y: 134, endPoint x: 257, endPoint y: 138, distance: 13.4
radio input "true"
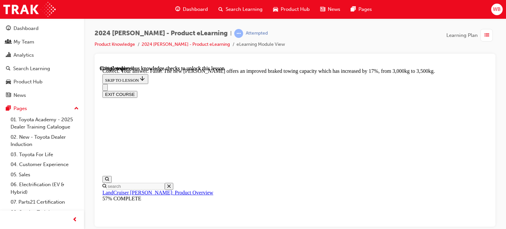
scroll to position [1980, 0]
radio input "true"
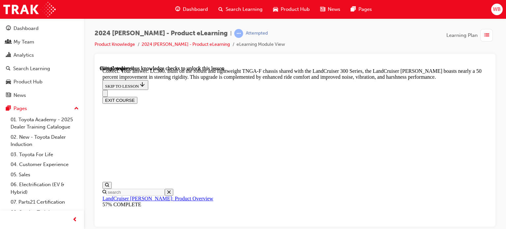
scroll to position [2208, 0]
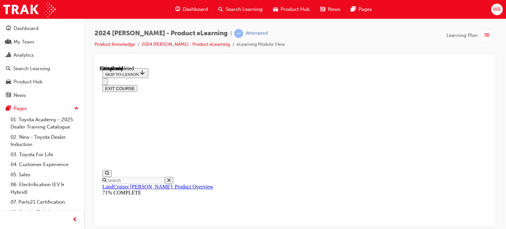
scroll to position [781, 0]
click at [137, 85] on button "EXIT COURSE" at bounding box center [119, 88] width 35 height 7
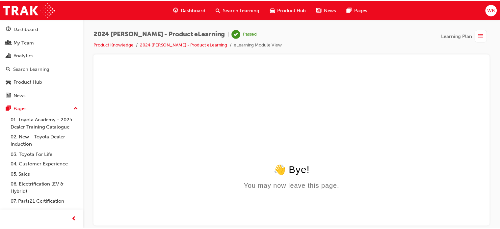
scroll to position [0, 0]
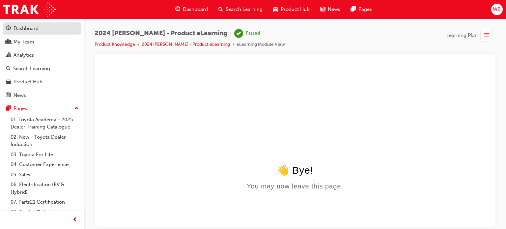
click at [33, 26] on div "Dashboard" at bounding box center [26, 29] width 25 height 8
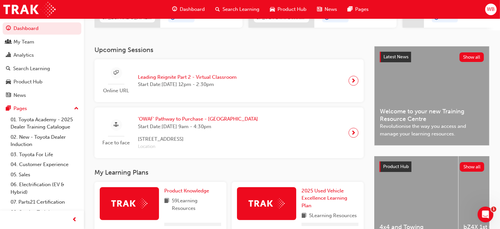
scroll to position [165, 0]
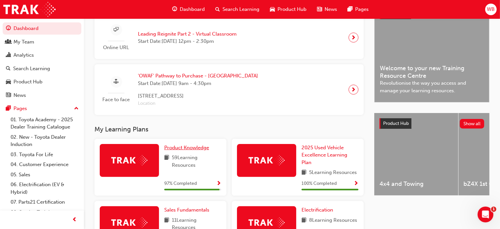
click at [184, 148] on span "Product Knowledge" at bounding box center [186, 148] width 45 height 6
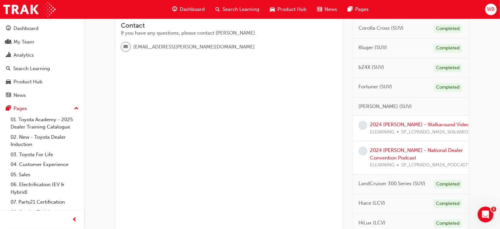
scroll to position [231, 0]
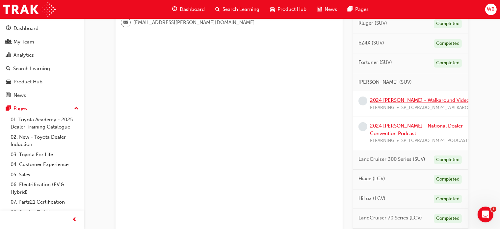
click at [409, 99] on link "2024 [PERSON_NAME] - Walkaround Video" at bounding box center [419, 100] width 99 height 6
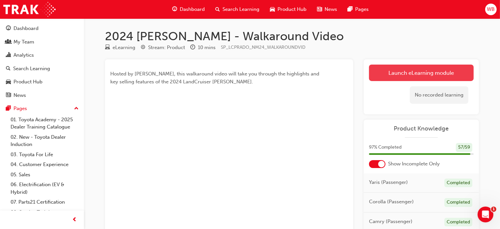
click at [415, 71] on link "Launch eLearning module" at bounding box center [421, 73] width 105 height 16
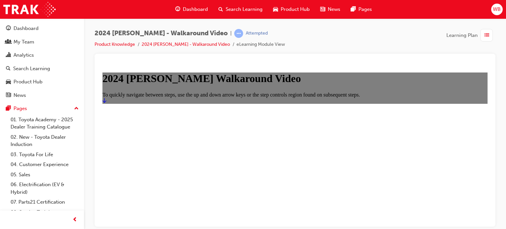
click at [106, 103] on icon "Start" at bounding box center [104, 99] width 4 height 5
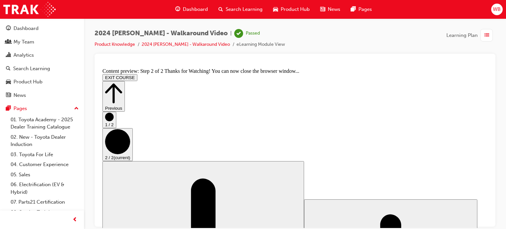
click at [137, 74] on button "EXIT COURSE" at bounding box center [119, 77] width 35 height 7
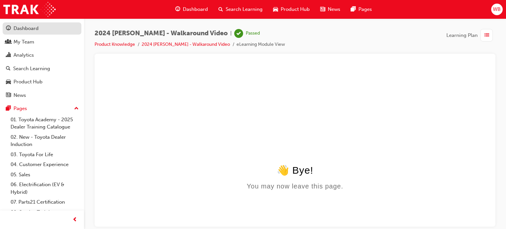
click at [31, 28] on div "Dashboard" at bounding box center [26, 29] width 25 height 8
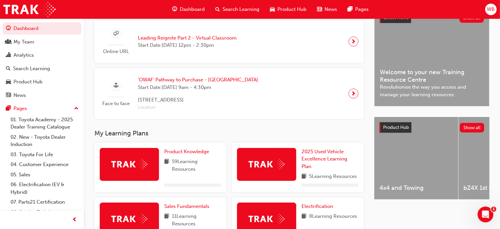
scroll to position [165, 0]
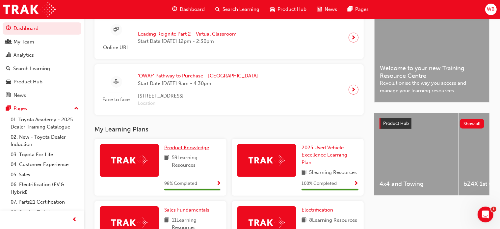
click at [183, 150] on span "Product Knowledge" at bounding box center [186, 148] width 45 height 6
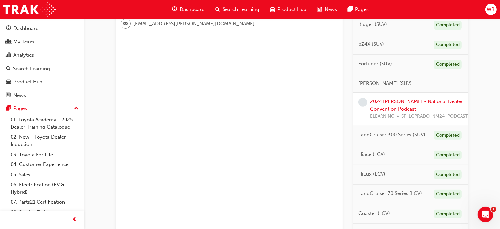
scroll to position [231, 0]
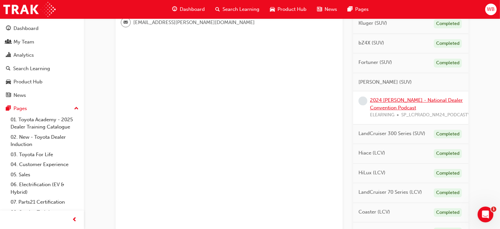
click at [405, 98] on link "2024 [PERSON_NAME] - National Dealer Convention Podcast" at bounding box center [416, 104] width 93 height 14
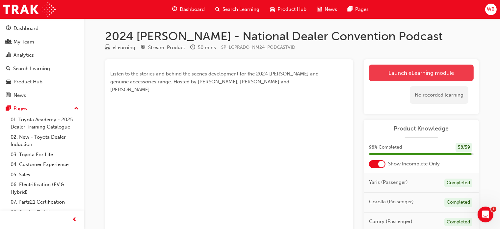
click at [415, 73] on link "Launch eLearning module" at bounding box center [421, 73] width 105 height 16
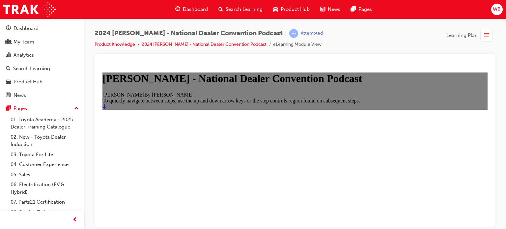
click at [106, 109] on icon "Start" at bounding box center [104, 105] width 4 height 5
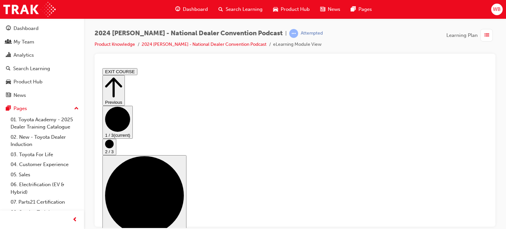
scroll to position [7, 0]
